Goal: Find specific fact: Find specific fact

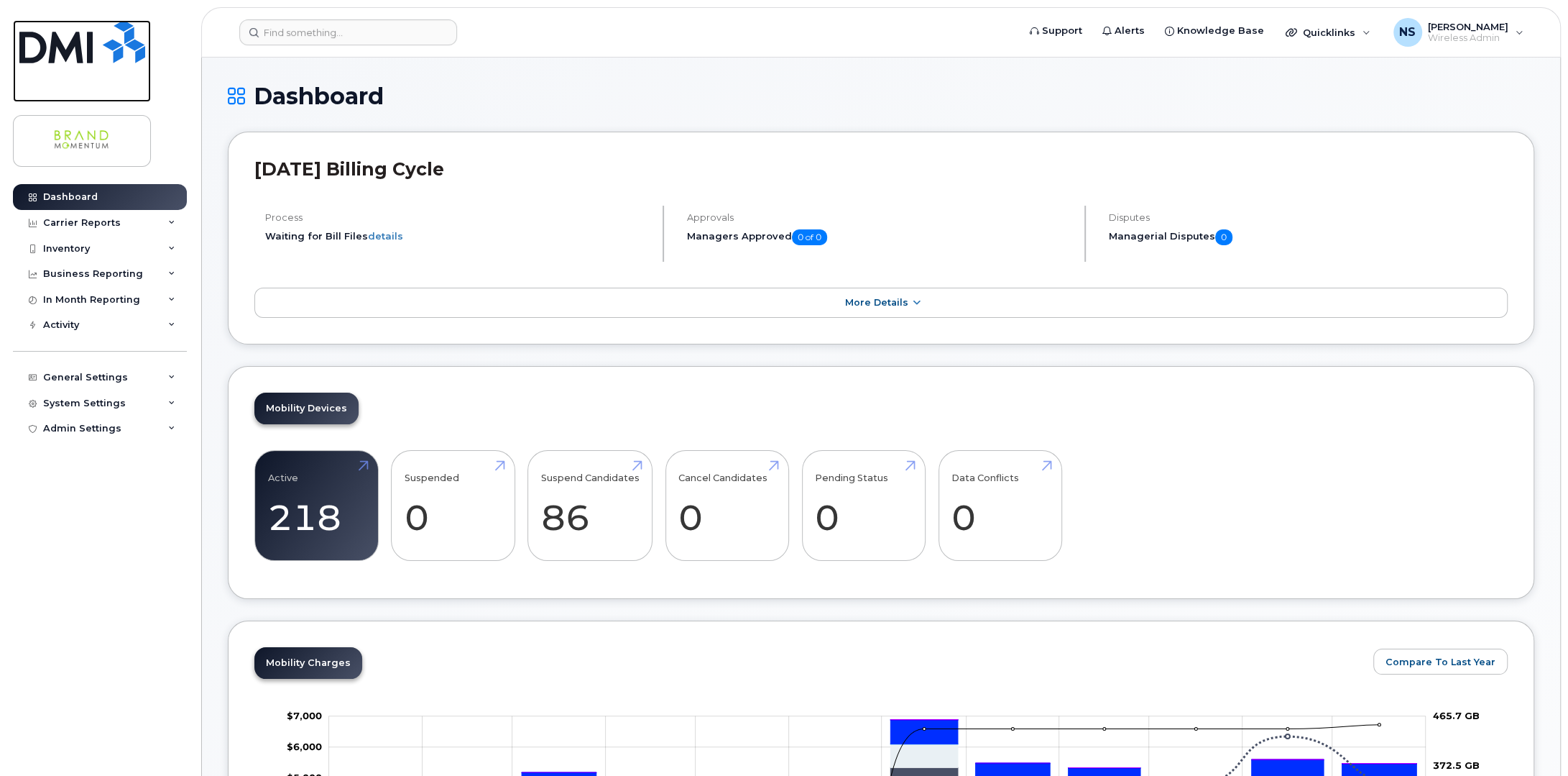
click at [63, 36] on img at bounding box center [82, 42] width 126 height 43
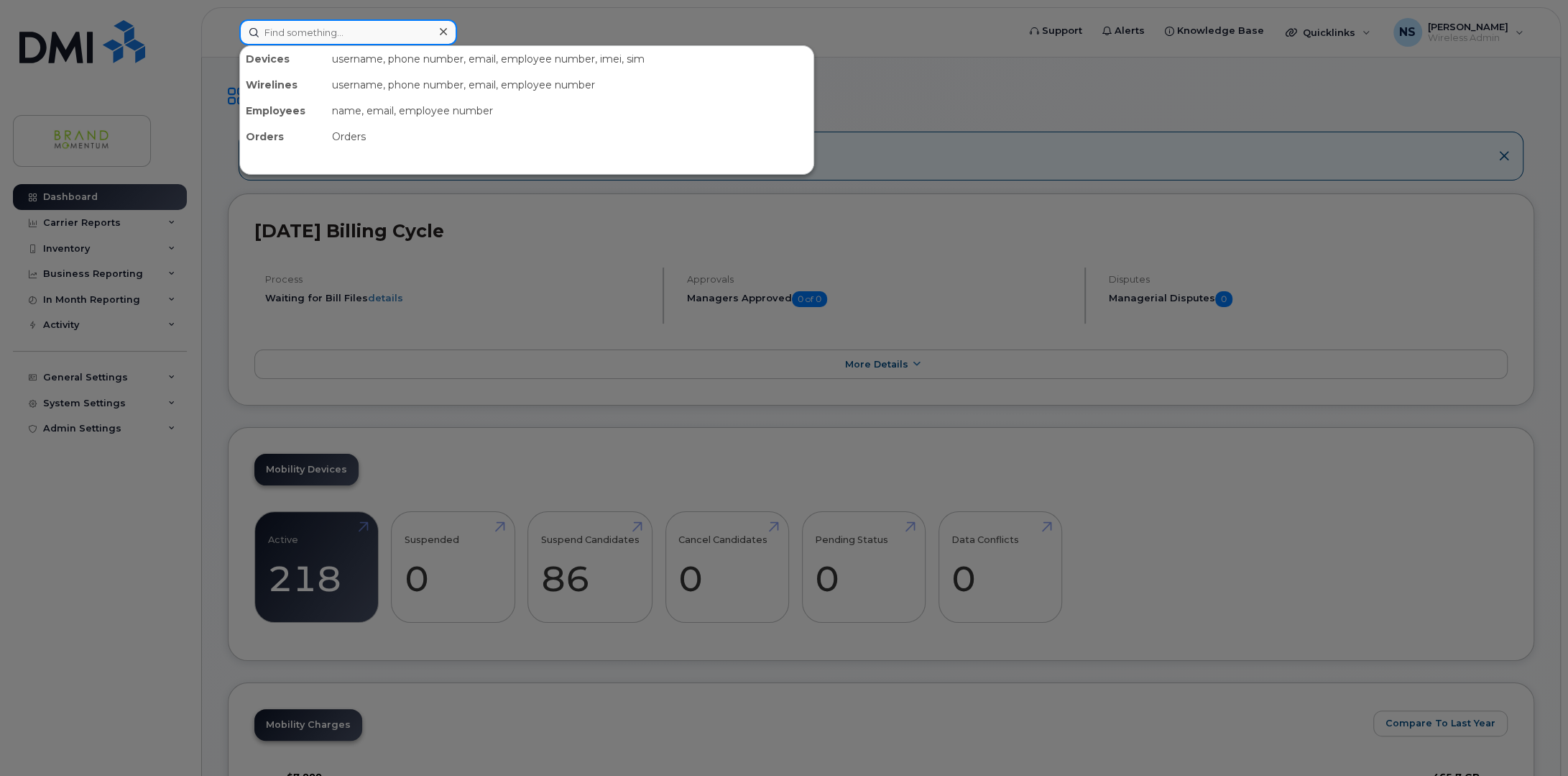
click at [366, 30] on input at bounding box center [348, 33] width 218 height 26
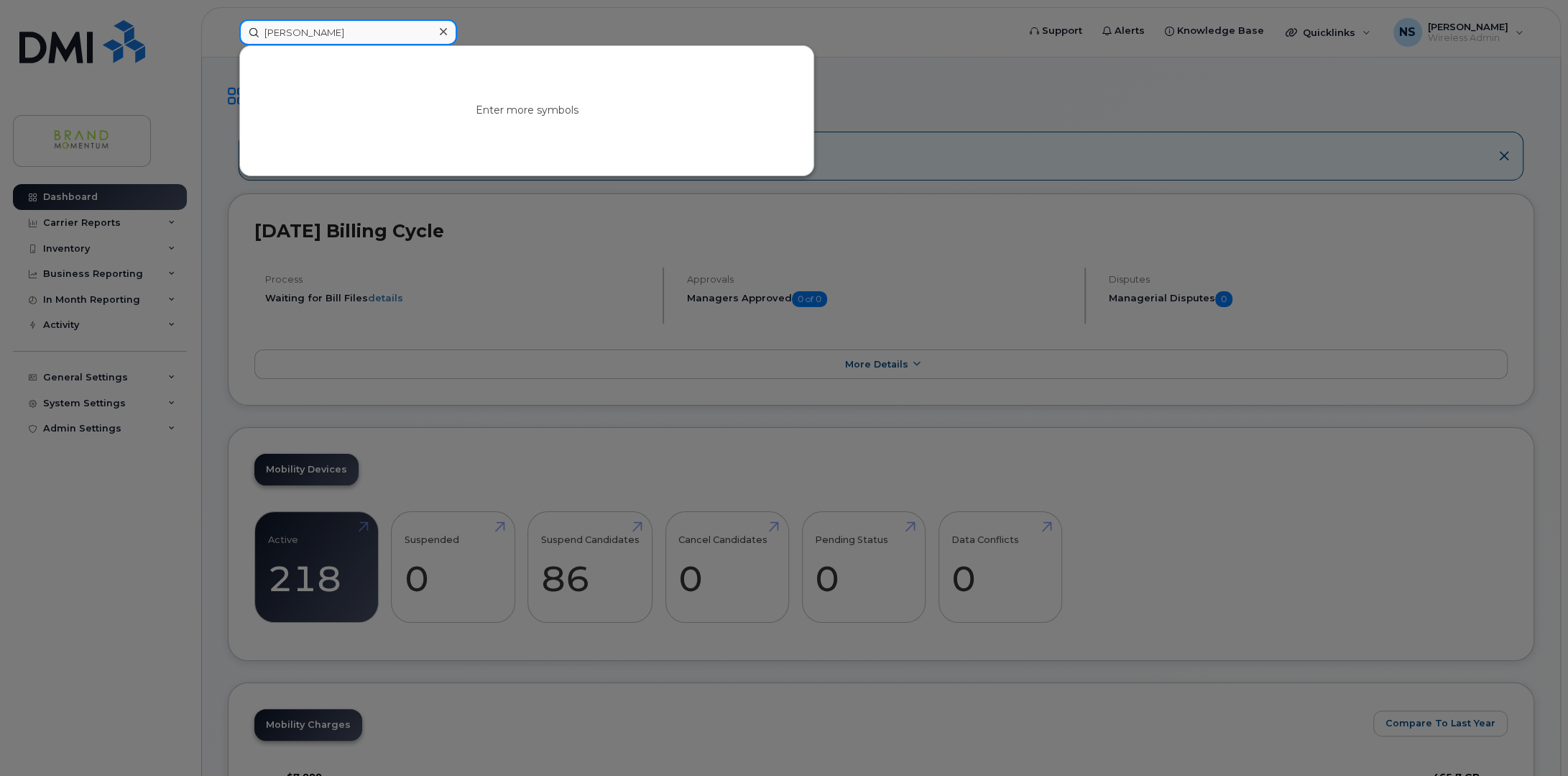
type input "patricia"
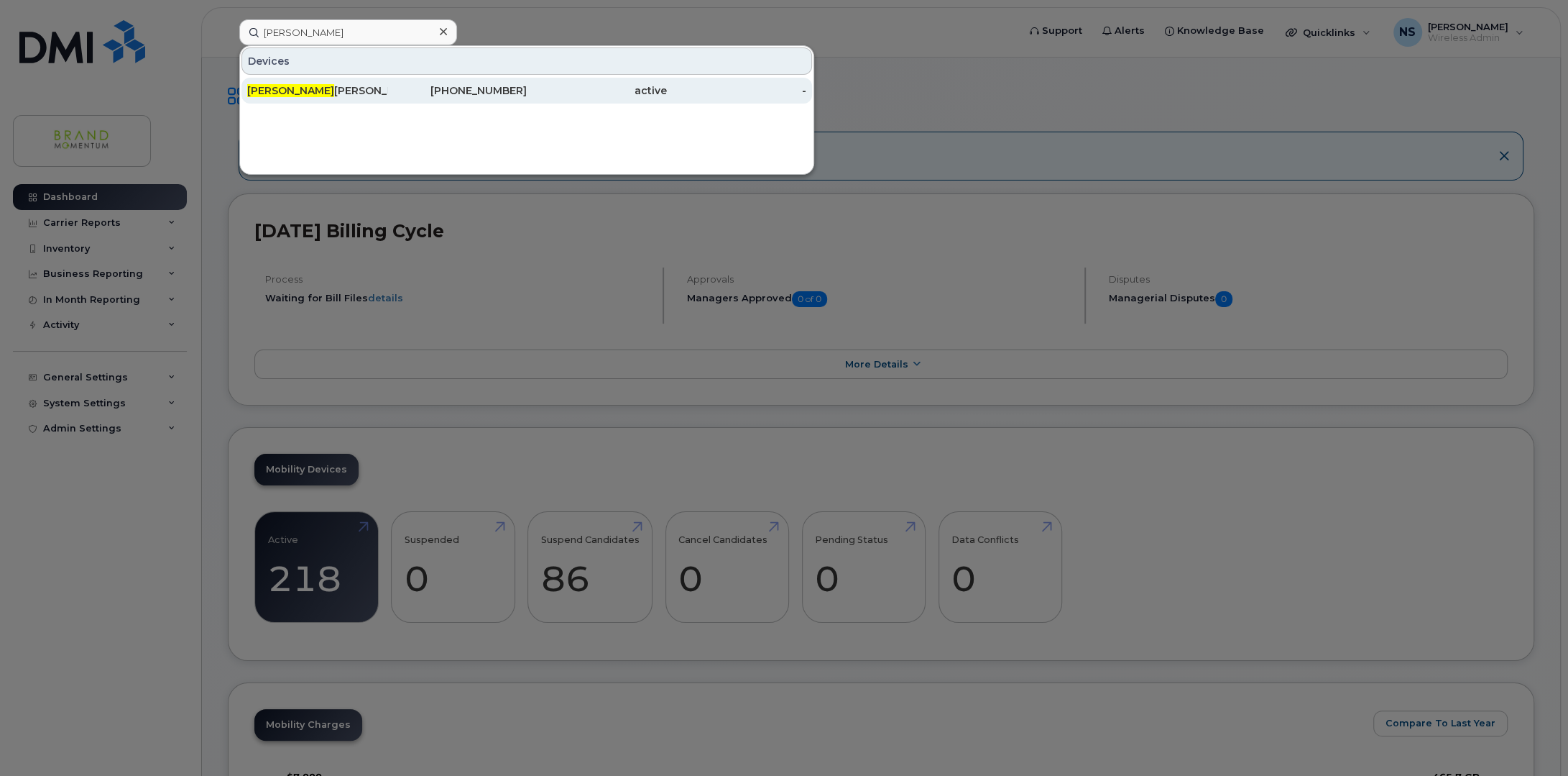
click at [283, 90] on span "Patricia" at bounding box center [290, 90] width 87 height 13
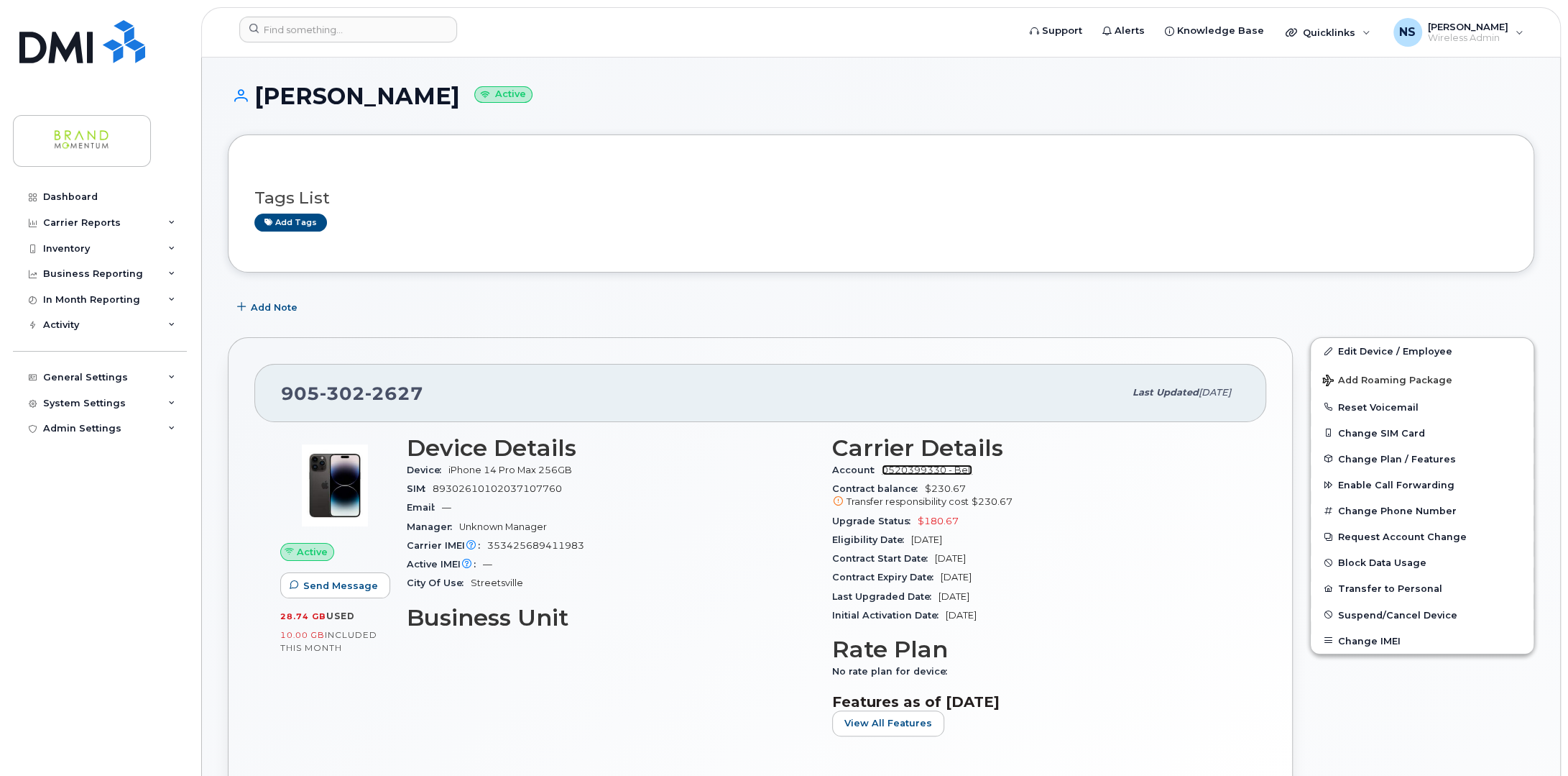
click at [911, 468] on link "0520399330 - Bell" at bounding box center [927, 470] width 90 height 11
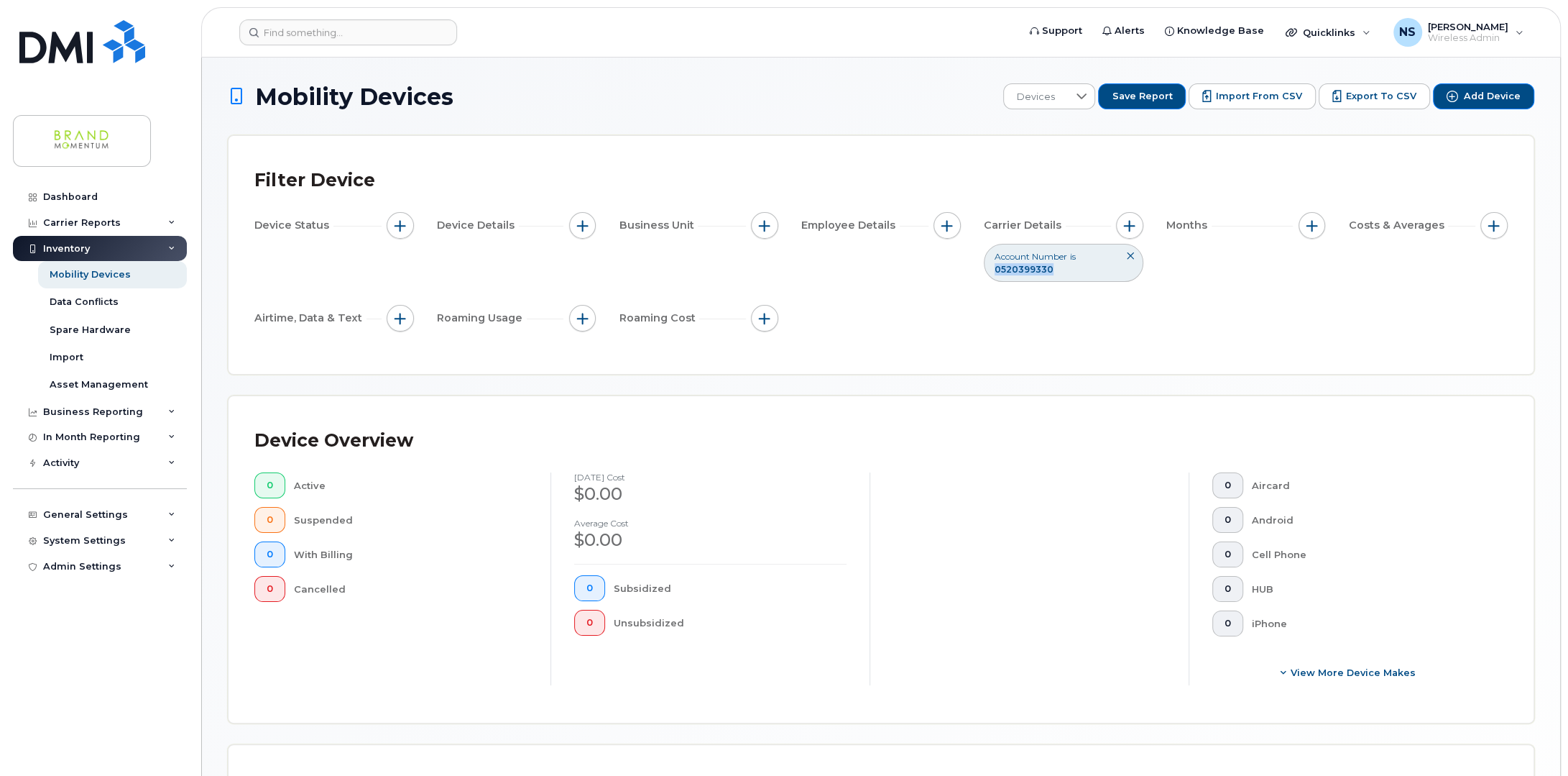
drag, startPoint x: 1054, startPoint y: 267, endPoint x: 993, endPoint y: 265, distance: 61.0
click at [993, 265] on div "Account Number is 0520399330" at bounding box center [1063, 262] width 159 height 37
copy span "0520399330"
click at [749, 683] on div "July 2025 cost $0.00 Average cost $0.00 0 Subsidized 0 Unsubsidized" at bounding box center [710, 579] width 319 height 213
click at [66, 190] on link "Dashboard" at bounding box center [100, 197] width 174 height 26
